Goal: Task Accomplishment & Management: Manage account settings

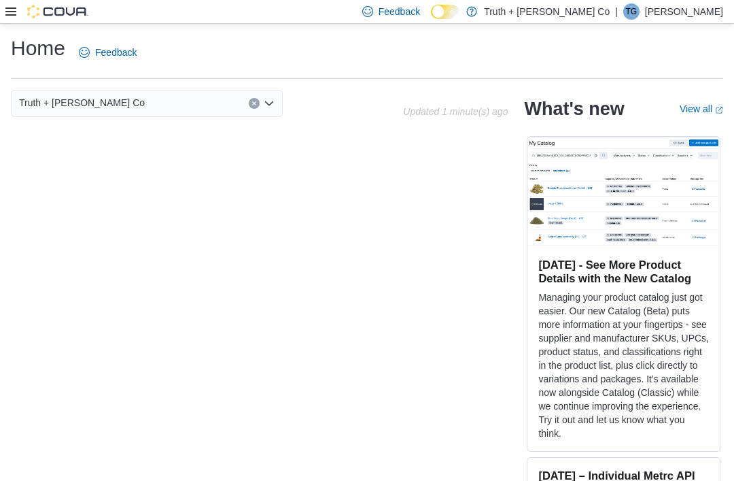
click at [3, 10] on div "Feedback Dark Mode Truth + Alibi Cannabis Co | TG Tyler Green" at bounding box center [367, 12] width 734 height 24
click at [6, 9] on icon at bounding box center [10, 11] width 11 height 8
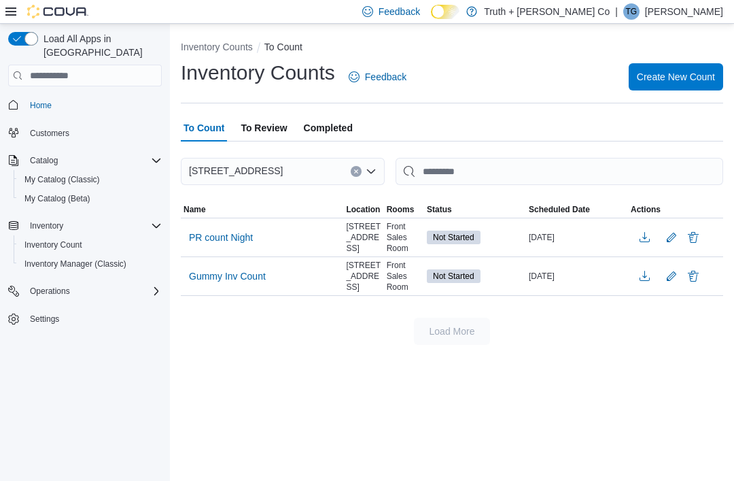
click at [687, 8] on p "Tyler Green" at bounding box center [684, 11] width 78 height 16
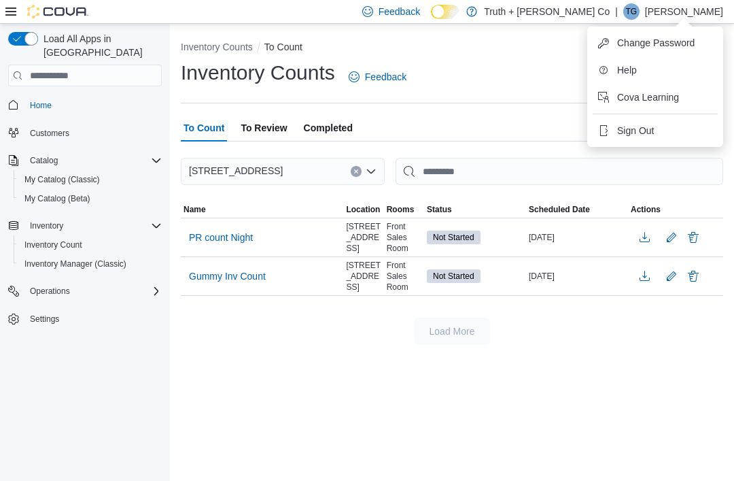
click at [621, 124] on span "Sign Out" at bounding box center [635, 131] width 37 height 14
